Goal: Task Accomplishment & Management: Manage account settings

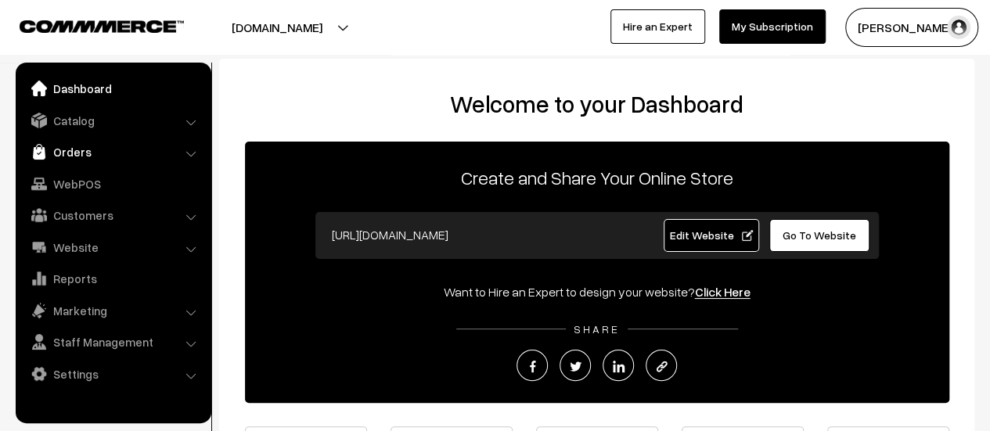
click at [84, 150] on link "Orders" at bounding box center [113, 152] width 186 height 28
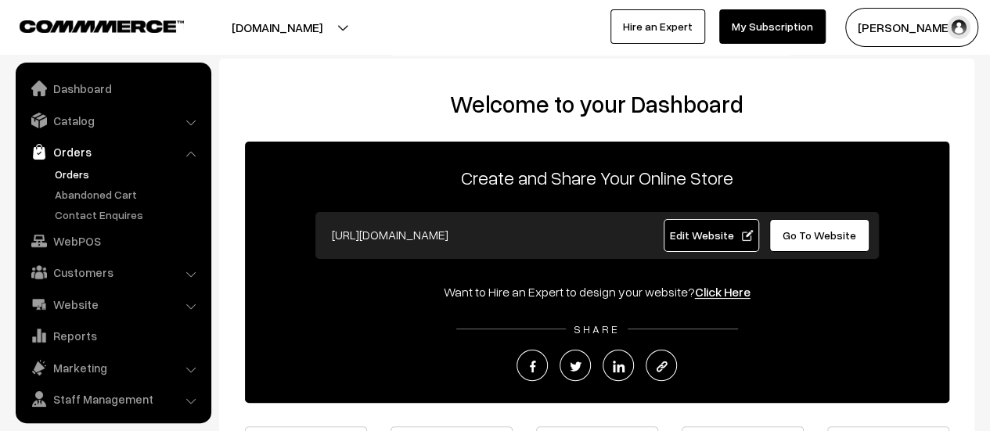
click at [77, 170] on link "Orders" at bounding box center [128, 174] width 155 height 16
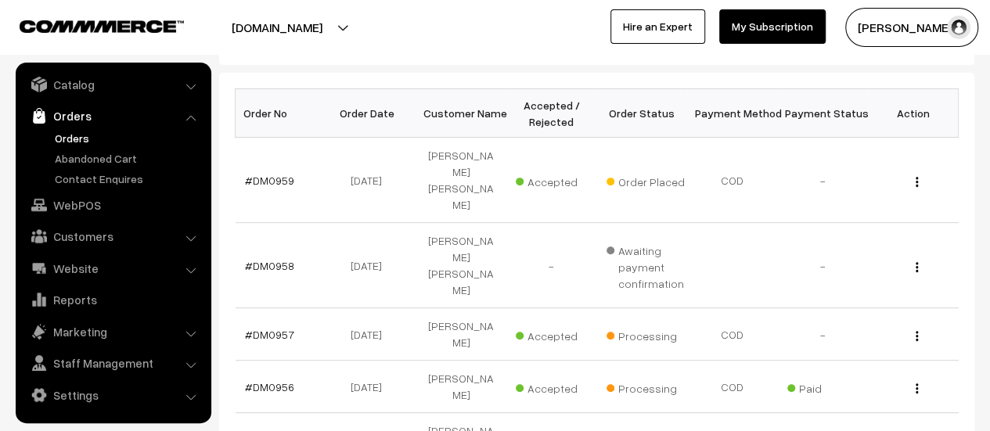
scroll to position [232, 0]
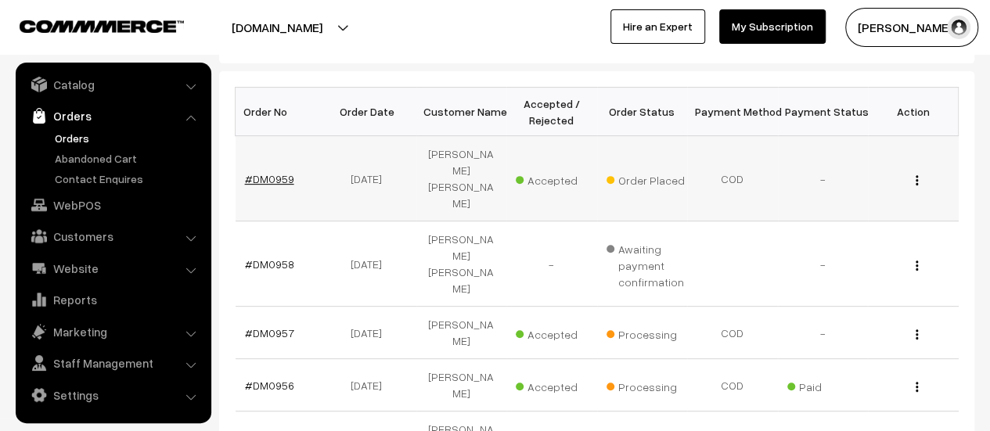
click at [272, 172] on link "#DM0959" at bounding box center [269, 178] width 49 height 13
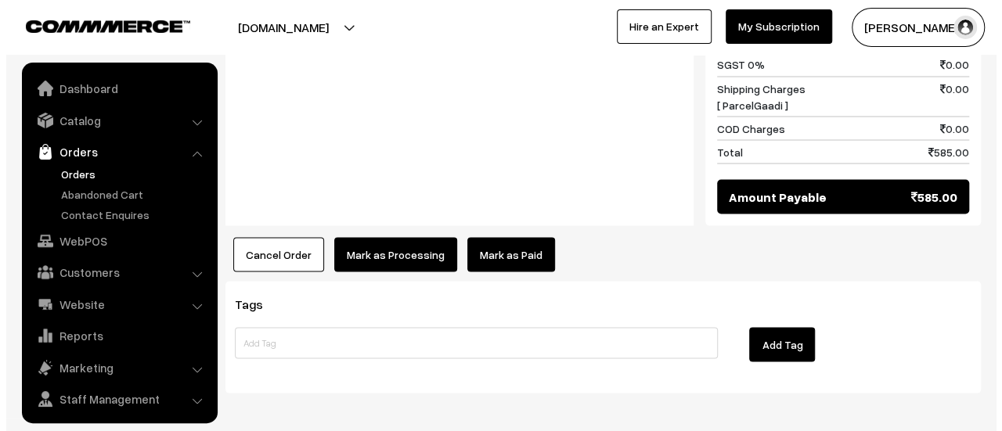
scroll to position [36, 0]
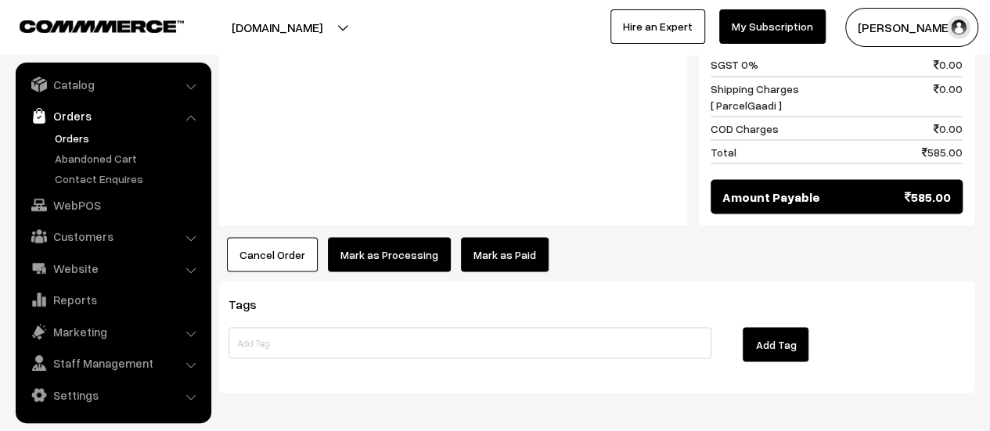
drag, startPoint x: 0, startPoint y: 0, endPoint x: 369, endPoint y: 191, distance: 415.9
click at [369, 237] on button "Mark as Processing" at bounding box center [389, 254] width 123 height 34
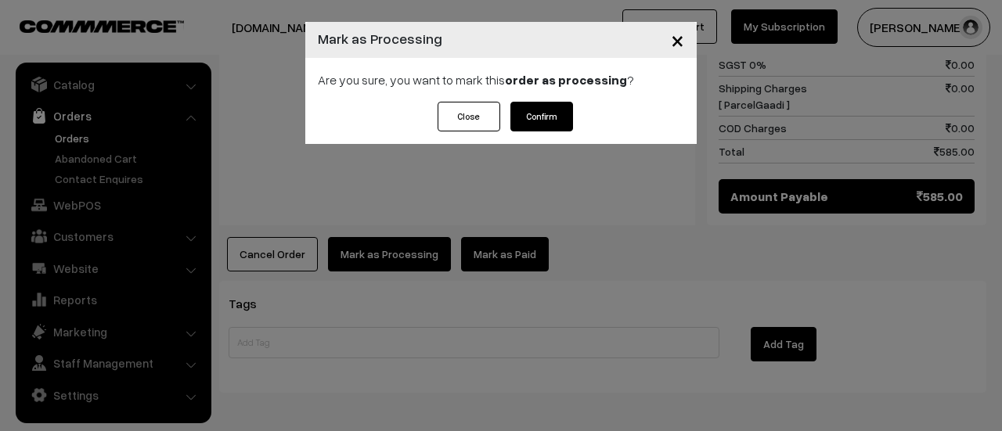
click at [542, 114] on button "Confirm" at bounding box center [541, 117] width 63 height 30
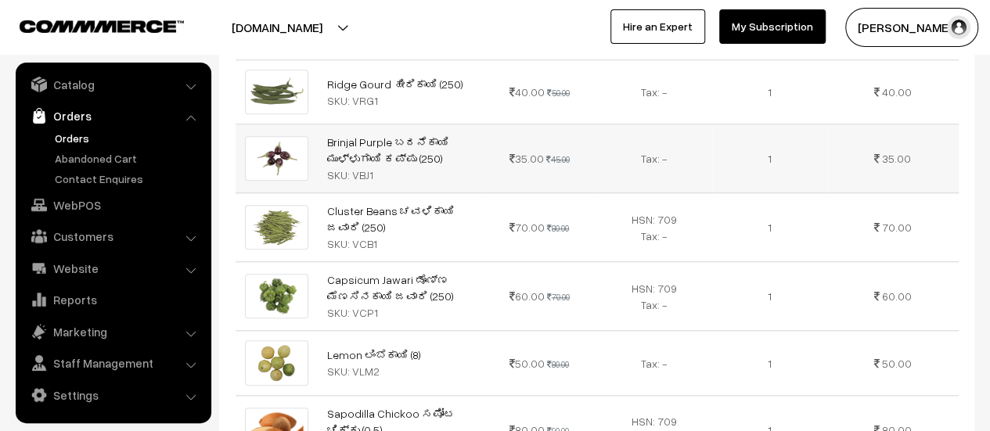
scroll to position [621, 0]
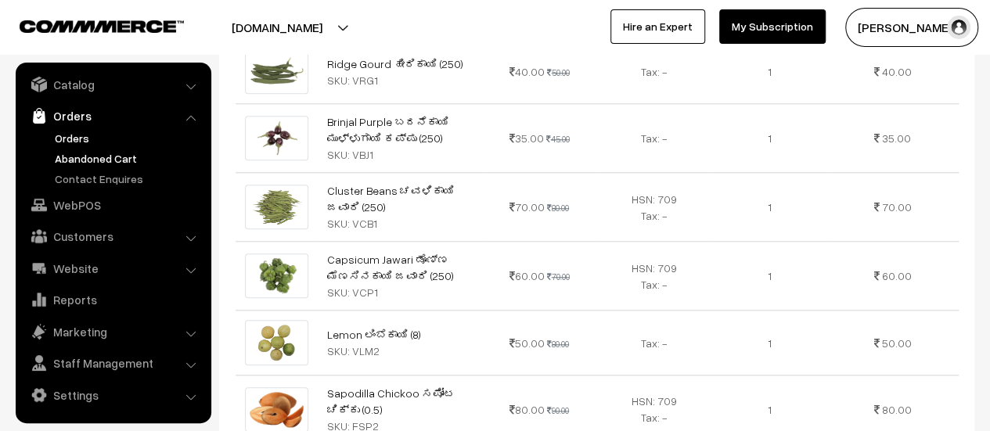
click at [88, 150] on link "Abandoned Cart" at bounding box center [128, 158] width 155 height 16
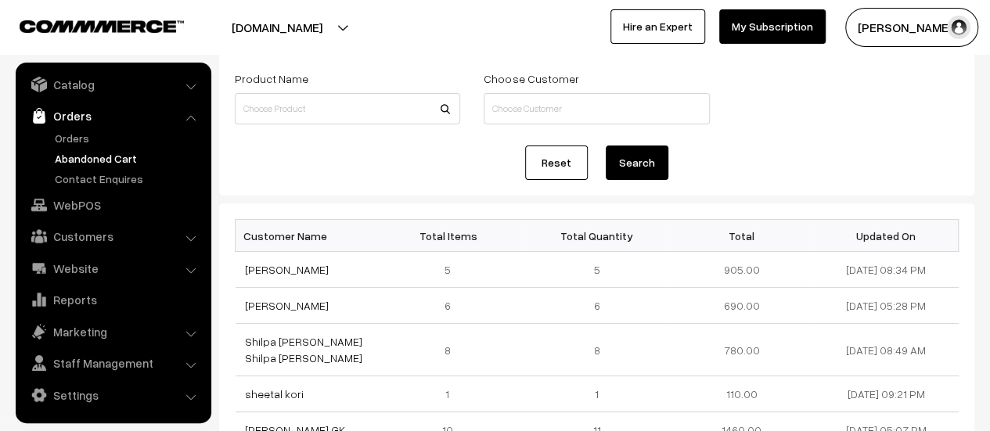
scroll to position [88, 0]
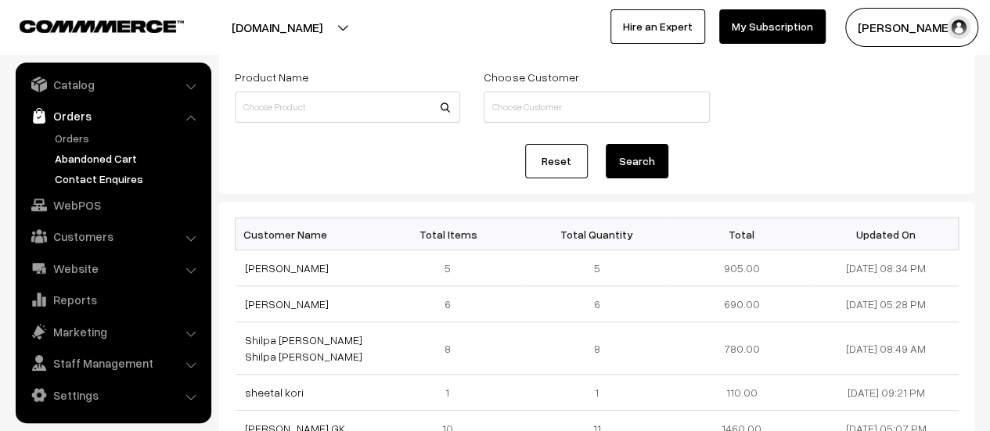
click at [111, 175] on link "Contact Enquires" at bounding box center [128, 179] width 155 height 16
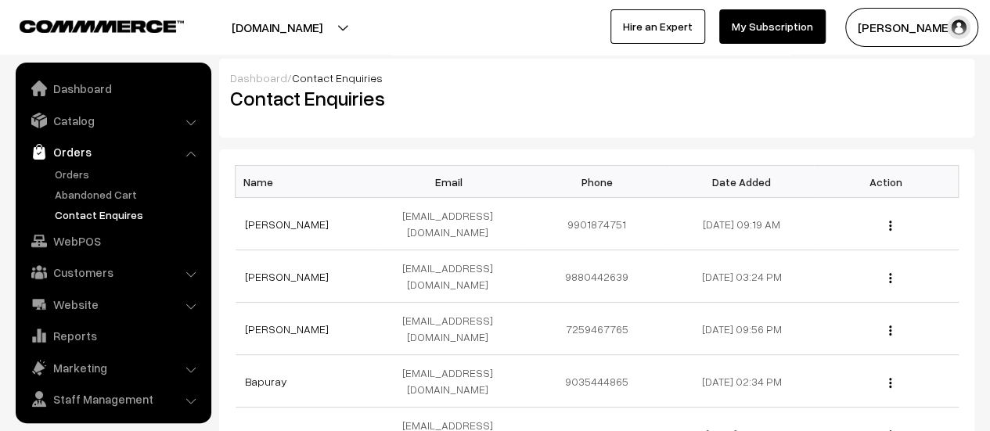
scroll to position [36, 0]
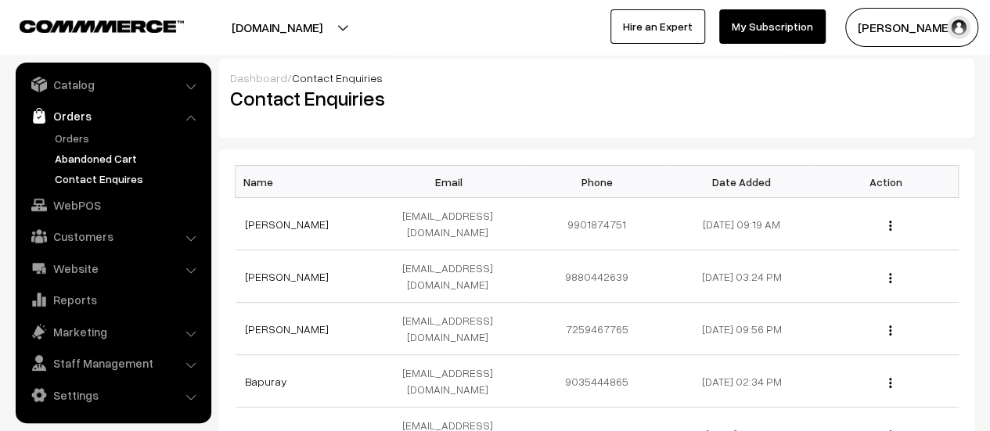
click at [95, 153] on link "Abandoned Cart" at bounding box center [128, 158] width 155 height 16
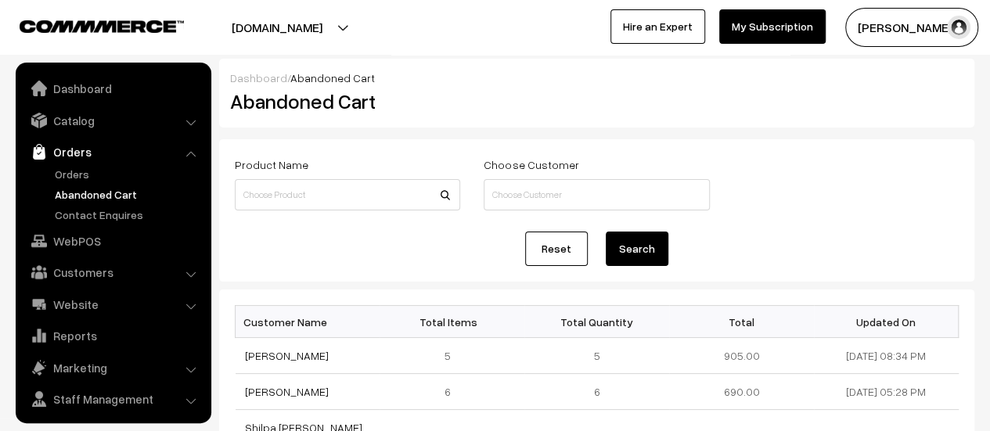
scroll to position [36, 0]
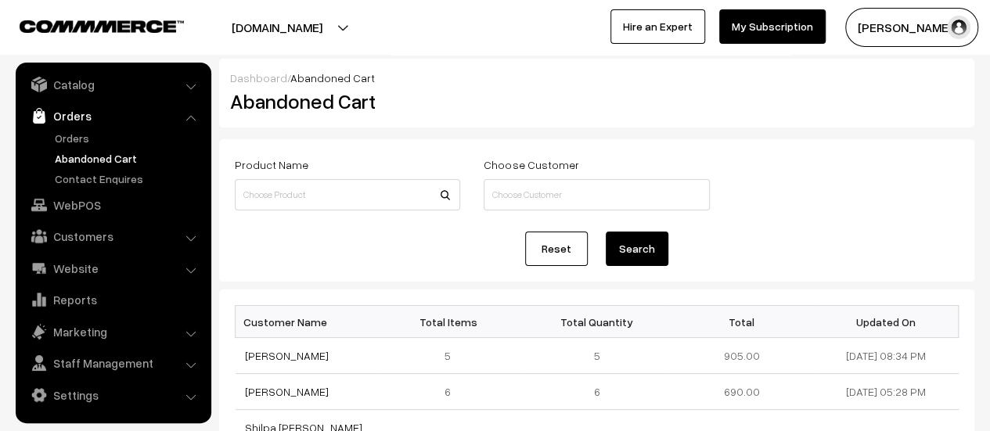
drag, startPoint x: 286, startPoint y: 390, endPoint x: 232, endPoint y: 394, distance: 54.9
click at [319, 381] on td "[PERSON_NAME]" at bounding box center [308, 392] width 145 height 36
drag, startPoint x: 286, startPoint y: 392, endPoint x: 240, endPoint y: 389, distance: 47.1
click at [240, 389] on td "[PERSON_NAME]" at bounding box center [308, 392] width 145 height 36
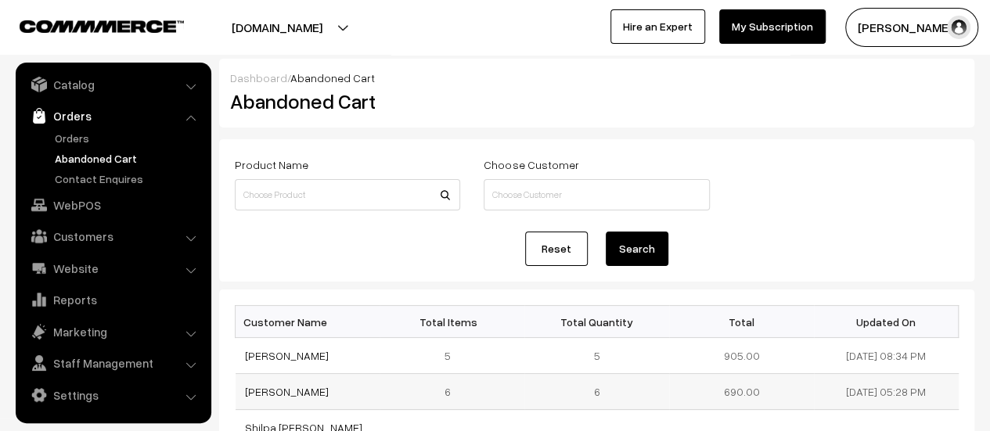
copy link "[PERSON_NAME]"
click at [258, 390] on link "[PERSON_NAME]" at bounding box center [287, 391] width 84 height 13
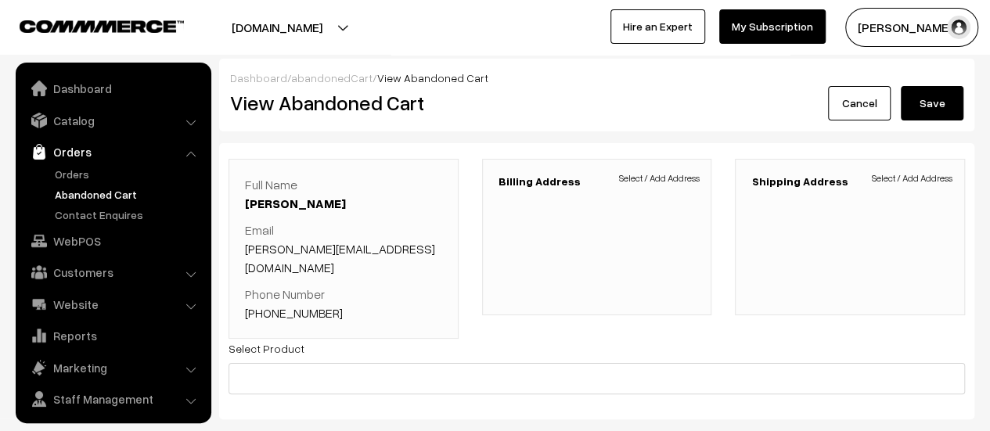
scroll to position [36, 0]
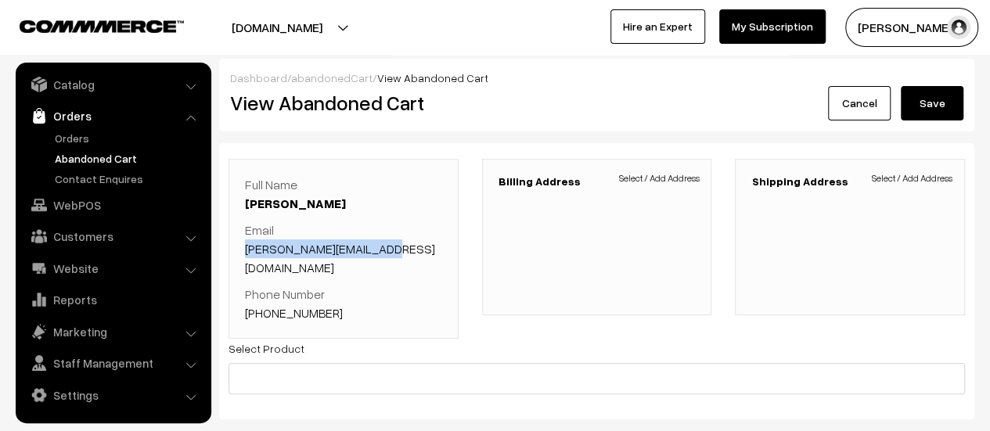
drag, startPoint x: 377, startPoint y: 245, endPoint x: 244, endPoint y: 248, distance: 133.1
click at [245, 248] on p "Email saroja.katti9@gmail.com" at bounding box center [343, 249] width 197 height 56
copy link "saroja.katti9@gmail.com"
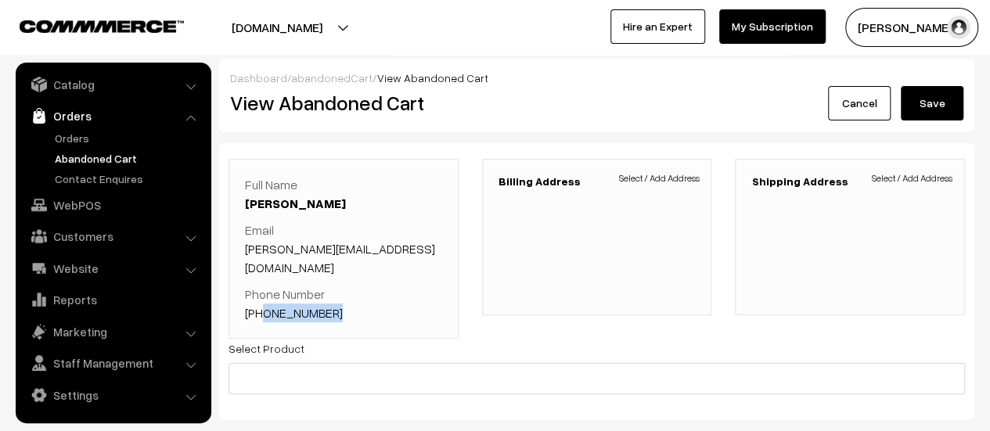
drag, startPoint x: 340, startPoint y: 294, endPoint x: 263, endPoint y: 295, distance: 76.7
click at [263, 295] on p "Phone Number +91 9845668927" at bounding box center [343, 304] width 197 height 38
copy link "9845668927"
click at [356, 288] on p "Phone Number +91 9845668927" at bounding box center [343, 304] width 197 height 38
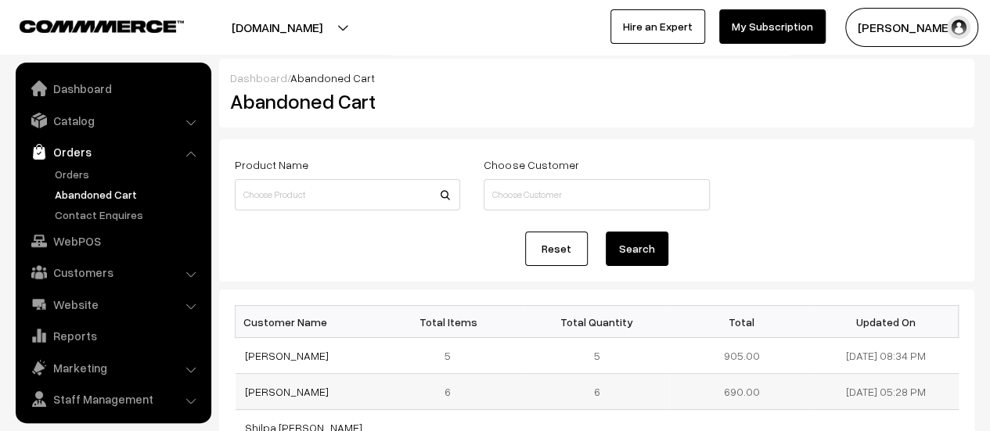
scroll to position [36, 0]
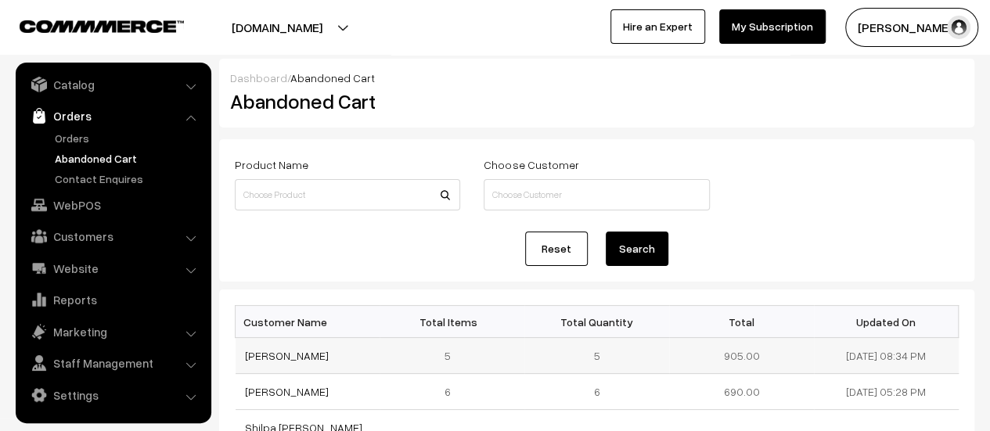
drag, startPoint x: 343, startPoint y: 352, endPoint x: 240, endPoint y: 353, distance: 102.5
click at [240, 353] on td "[PERSON_NAME]" at bounding box center [308, 356] width 145 height 36
copy link "[PERSON_NAME]"
click at [268, 350] on link "[PERSON_NAME]" at bounding box center [287, 355] width 84 height 13
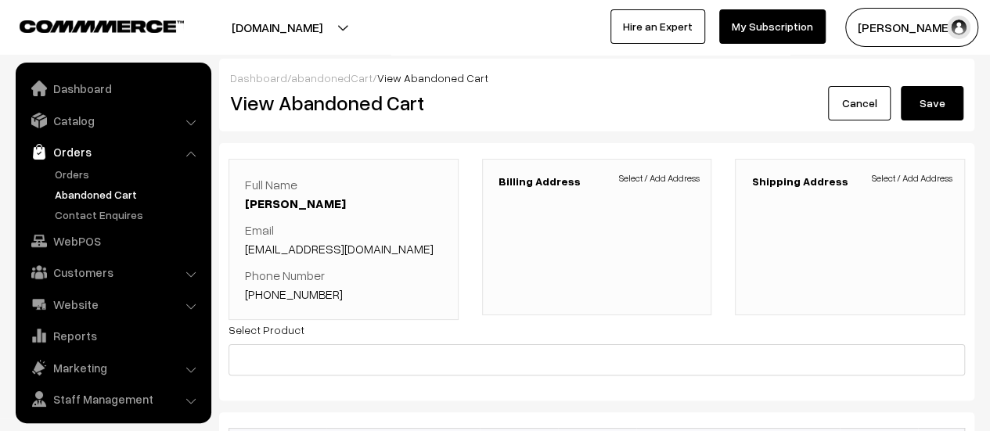
scroll to position [36, 0]
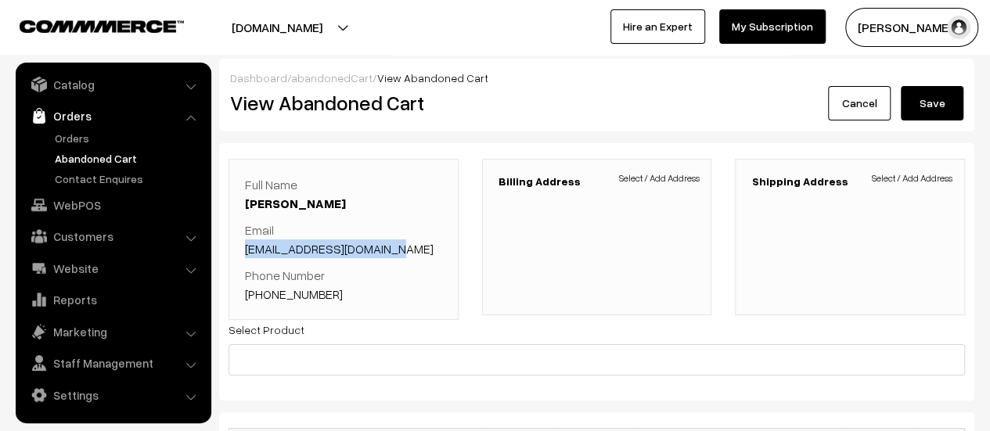
drag, startPoint x: 391, startPoint y: 240, endPoint x: 243, endPoint y: 245, distance: 148.8
click at [243, 245] on div "Full Name [PERSON_NAME] Email [EMAIL_ADDRESS][DOMAIN_NAME] Phone Number [PHONE_…" at bounding box center [344, 239] width 230 height 161
copy link "[EMAIL_ADDRESS][DOMAIN_NAME]"
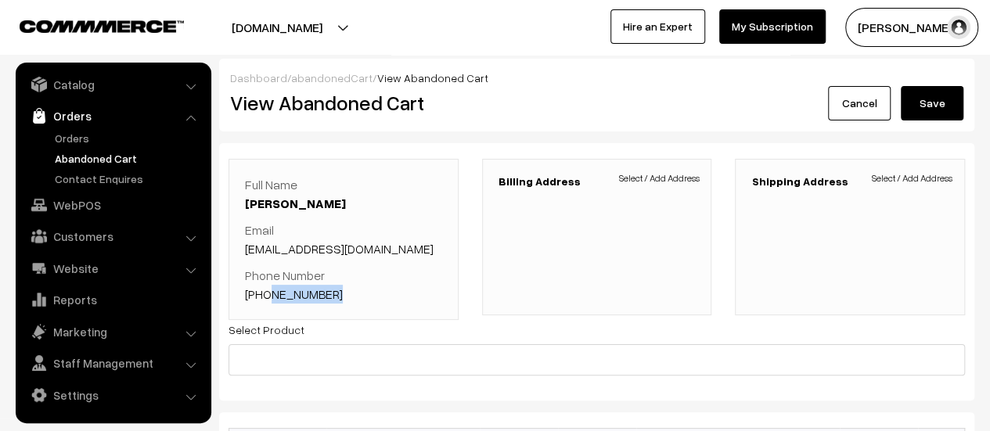
drag, startPoint x: 335, startPoint y: 297, endPoint x: 265, endPoint y: 292, distance: 69.9
click at [265, 292] on p "Phone Number [PHONE_NUMBER]" at bounding box center [343, 285] width 197 height 38
copy link "9765805651"
click at [365, 284] on p "Phone Number [PHONE_NUMBER]" at bounding box center [343, 285] width 197 height 38
